Goal: Use online tool/utility

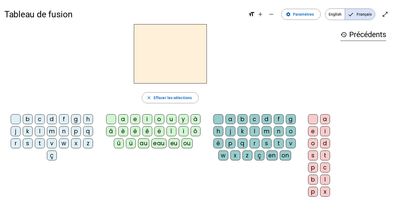
click at [89, 131] on div "q" at bounding box center [88, 131] width 10 height 10
click at [169, 118] on div "u" at bounding box center [171, 119] width 10 height 10
click at [326, 130] on div "i" at bounding box center [325, 131] width 10 height 10
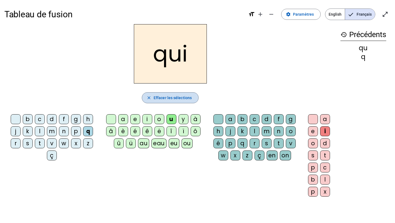
click at [176, 99] on span "Effacer les sélections" at bounding box center [173, 97] width 38 height 7
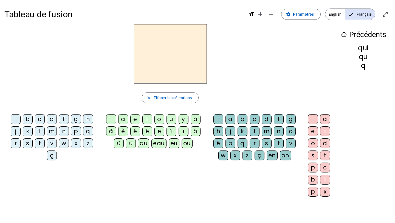
click at [29, 142] on div "s" at bounding box center [28, 143] width 10 height 10
click at [173, 119] on div "u" at bounding box center [171, 119] width 10 height 10
click at [29, 115] on div "b" at bounding box center [28, 119] width 10 height 10
click at [39, 132] on div "l" at bounding box center [40, 131] width 10 height 10
click at [50, 119] on div "d" at bounding box center [52, 119] width 10 height 10
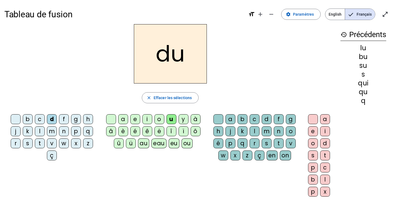
click at [36, 144] on div "t" at bounding box center [40, 143] width 10 height 10
click at [121, 122] on div "a" at bounding box center [123, 119] width 10 height 10
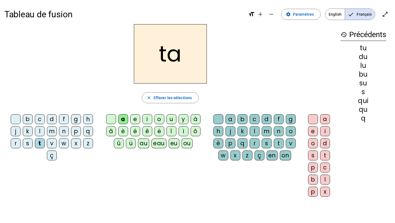
click at [29, 143] on div "s" at bounding box center [28, 143] width 10 height 10
click at [51, 132] on div "m" at bounding box center [52, 131] width 10 height 10
click at [41, 132] on div "l" at bounding box center [40, 131] width 10 height 10
click at [132, 117] on div "e" at bounding box center [135, 119] width 10 height 10
click at [27, 143] on div "s" at bounding box center [28, 143] width 10 height 10
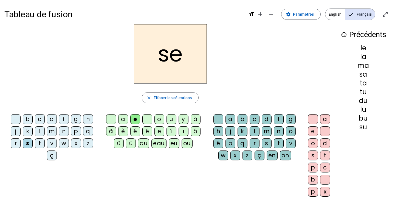
click at [147, 119] on div "i" at bounding box center [147, 119] width 10 height 10
click at [65, 128] on div "n" at bounding box center [64, 131] width 10 height 10
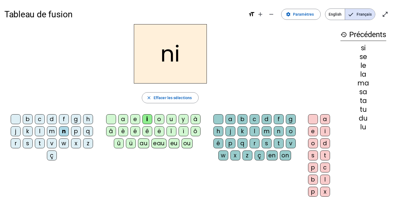
click at [72, 132] on div "p" at bounding box center [76, 131] width 10 height 10
click at [88, 131] on div "q" at bounding box center [88, 131] width 10 height 10
click at [172, 119] on div "u" at bounding box center [171, 119] width 10 height 10
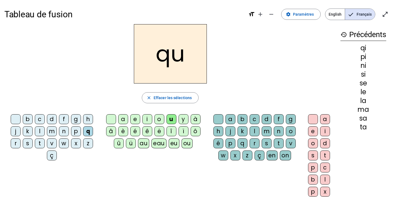
click at [323, 131] on div "i" at bounding box center [325, 131] width 10 height 10
click at [130, 201] on div "Tableau de fusion format_size add remove settings Paramètres English Français o…" at bounding box center [197, 129] width 395 height 258
